Goal: Task Accomplishment & Management: Manage account settings

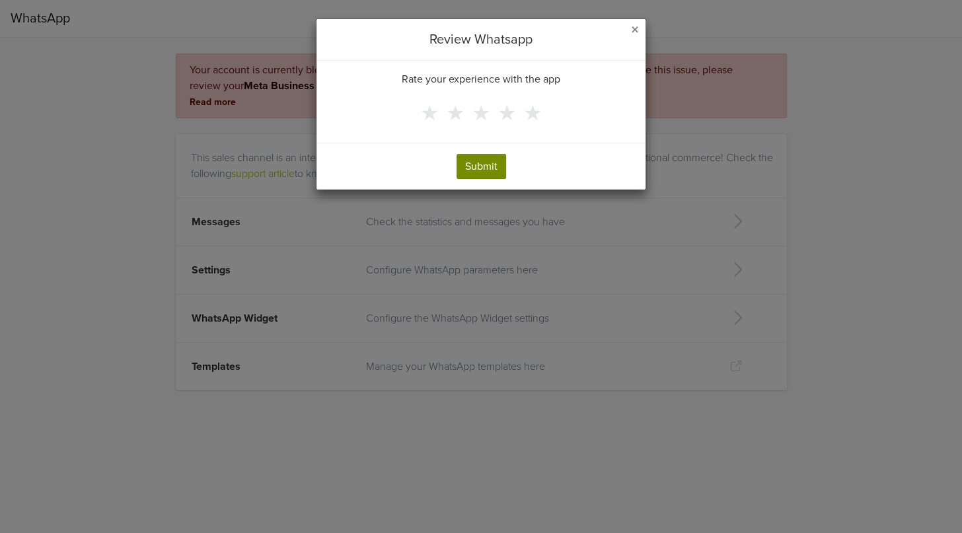
click at [470, 172] on button "Submit" at bounding box center [482, 166] width 50 height 25
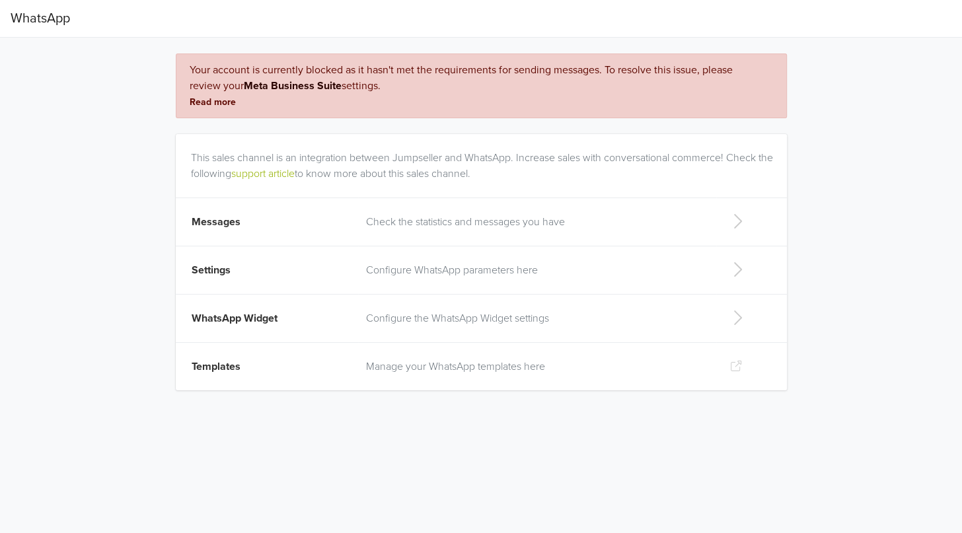
click at [360, 85] on div "Your account is currently blocked as it hasn't met the requirements for sending…" at bounding box center [467, 78] width 554 height 32
click at [436, 268] on p "Configure WhatsApp parameters here" at bounding box center [537, 270] width 342 height 16
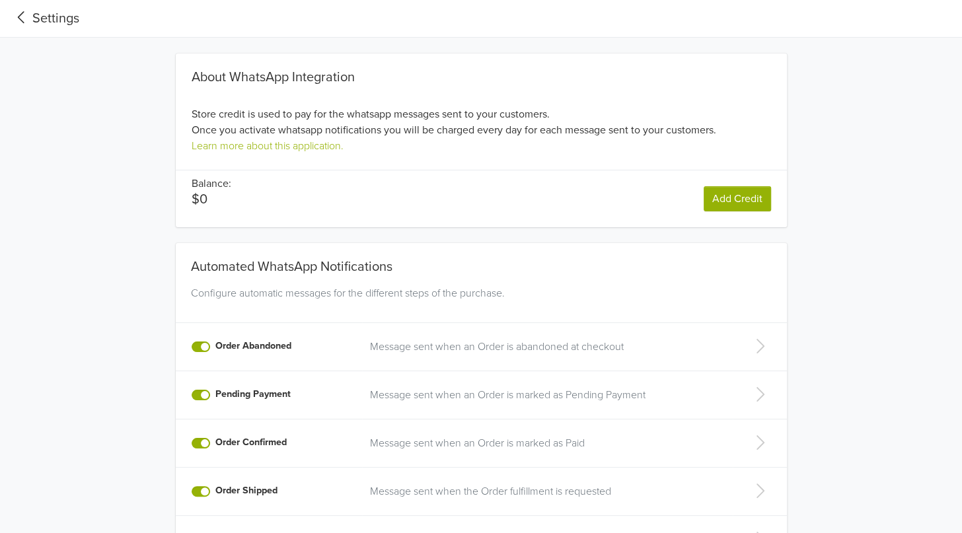
scroll to position [270, 0]
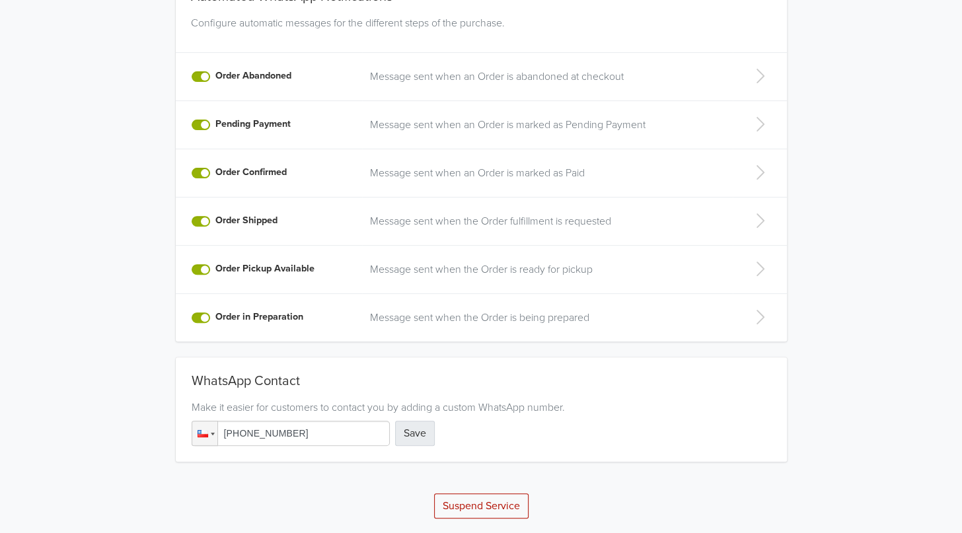
click at [414, 436] on button "Save" at bounding box center [415, 433] width 40 height 25
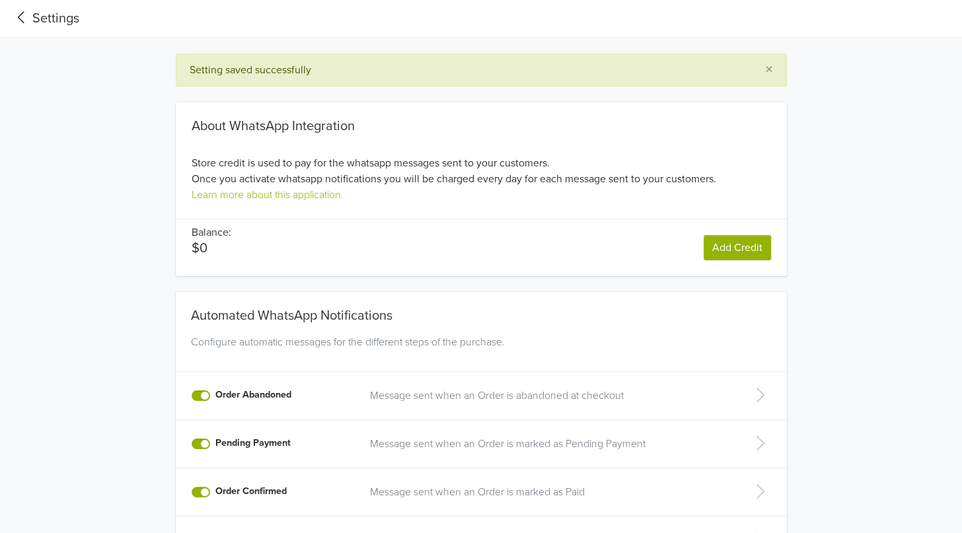
click at [27, 19] on icon at bounding box center [22, 18] width 22 height 18
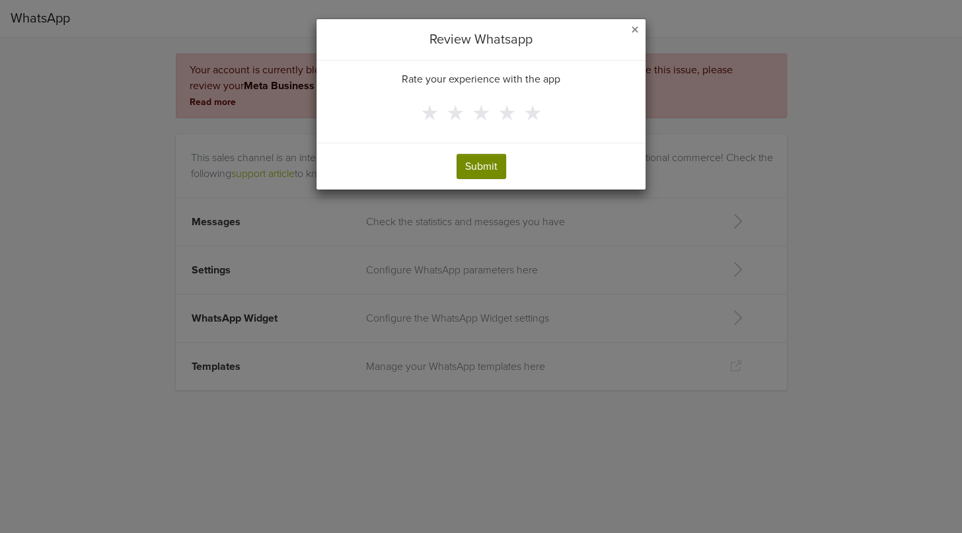
click at [482, 157] on button "Submit" at bounding box center [482, 166] width 50 height 25
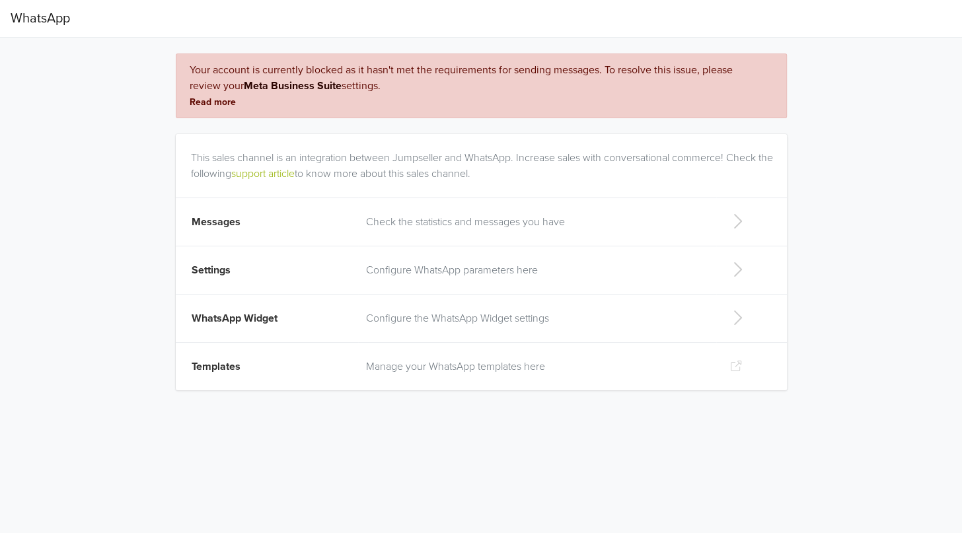
click at [390, 361] on p "Manage your WhatsApp templates here" at bounding box center [537, 367] width 342 height 16
